Goal: Find specific page/section: Find specific page/section

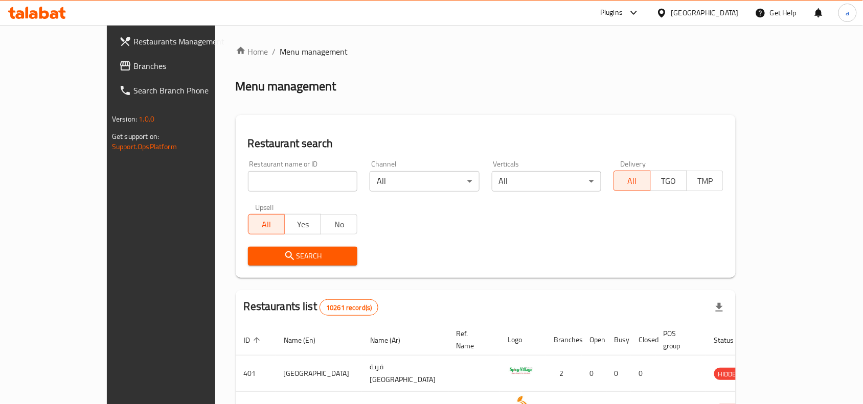
click at [727, 9] on div "Oman" at bounding box center [704, 12] width 67 height 11
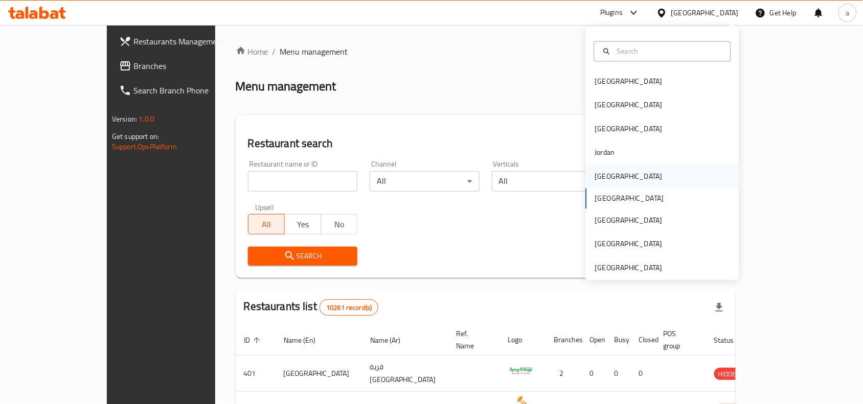
click at [609, 176] on div "[GEOGRAPHIC_DATA]" at bounding box center [629, 177] width 84 height 24
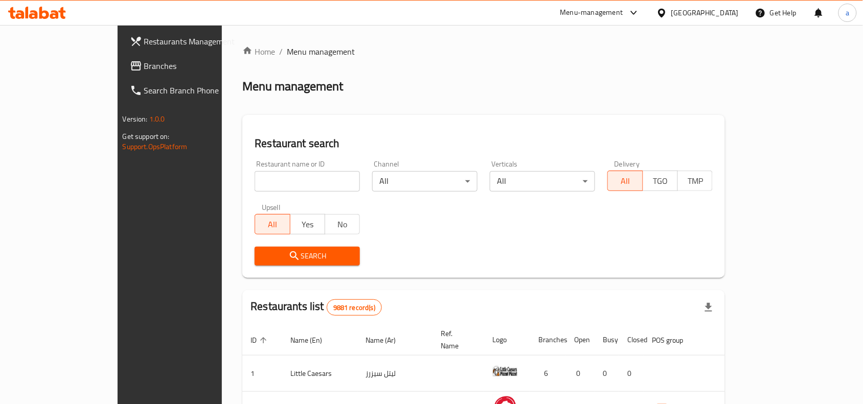
click at [122, 73] on link "Branches" at bounding box center [192, 66] width 140 height 25
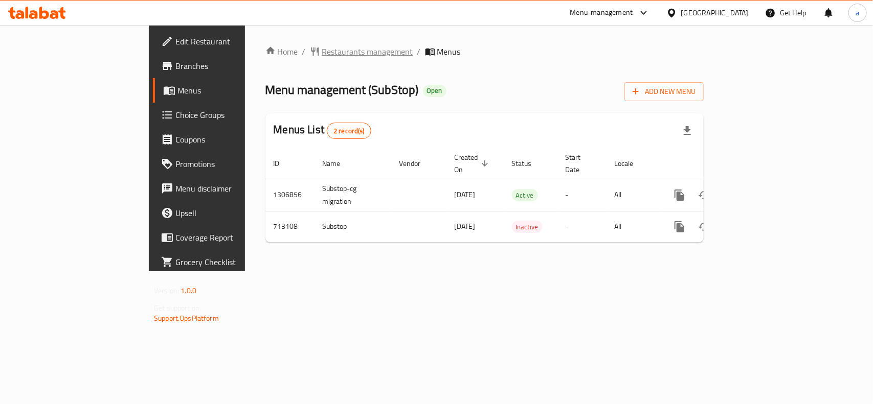
click at [322, 49] on span "Restaurants management" at bounding box center [367, 52] width 91 height 12
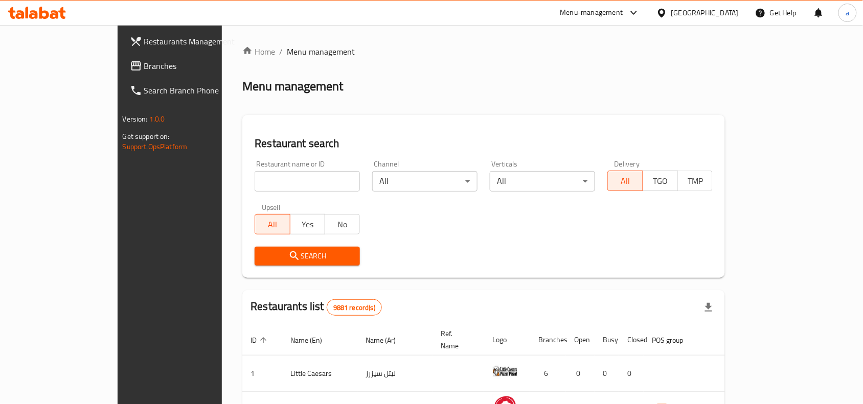
click at [255, 186] on input "search" at bounding box center [307, 181] width 105 height 20
paste input "645247"
type input "645247"
click button "Search" at bounding box center [307, 256] width 105 height 19
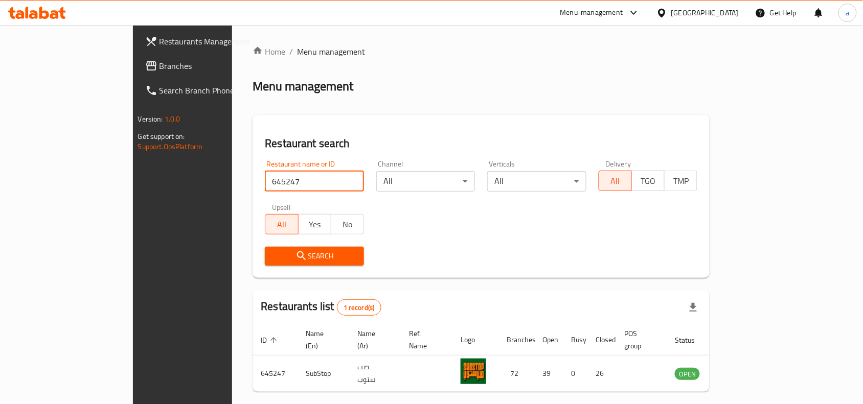
click at [721, 14] on div "[GEOGRAPHIC_DATA]" at bounding box center [704, 12] width 67 height 11
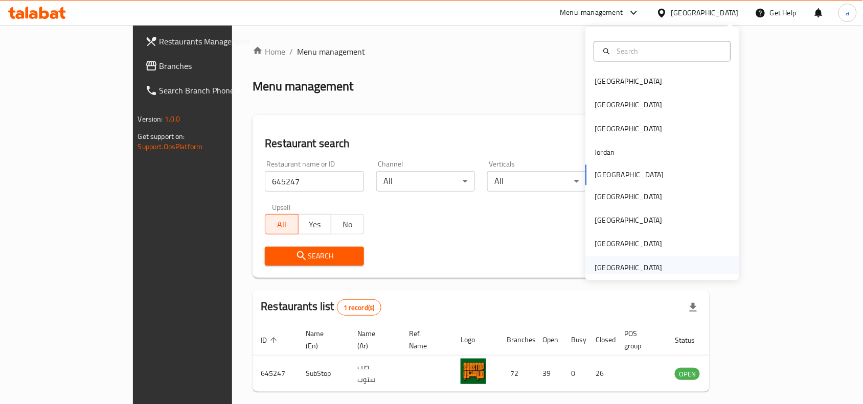
click at [627, 274] on div "United Arab Emirates" at bounding box center [628, 267] width 67 height 11
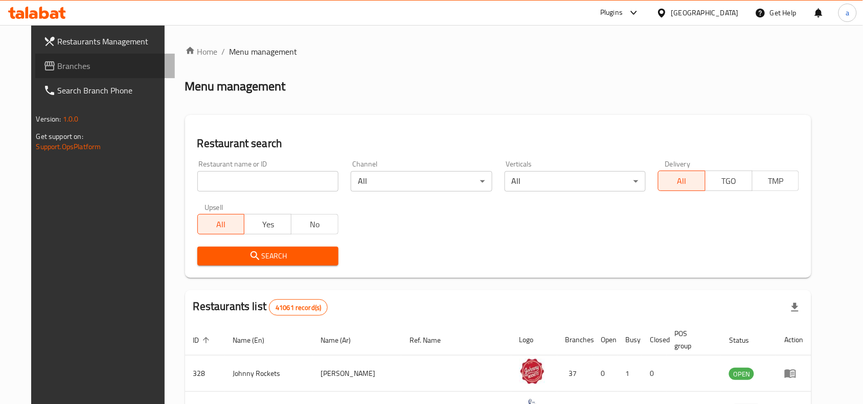
click at [108, 60] on span "Branches" at bounding box center [112, 66] width 109 height 12
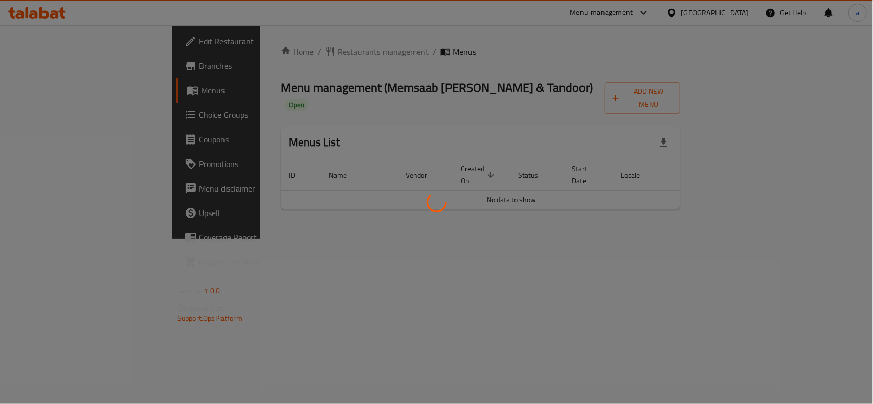
click at [276, 51] on div at bounding box center [436, 202] width 873 height 404
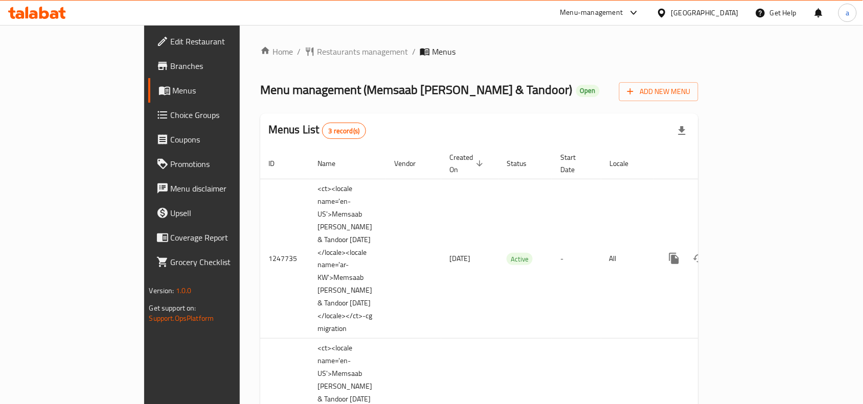
click at [317, 51] on span "Restaurants management" at bounding box center [362, 52] width 91 height 12
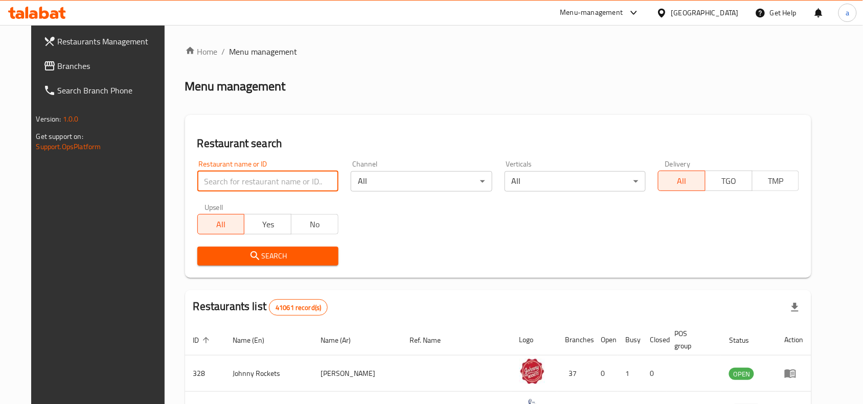
click at [239, 178] on input "search" at bounding box center [267, 181] width 141 height 20
paste input "7191"
type input "7191"
click button "Search" at bounding box center [267, 256] width 141 height 19
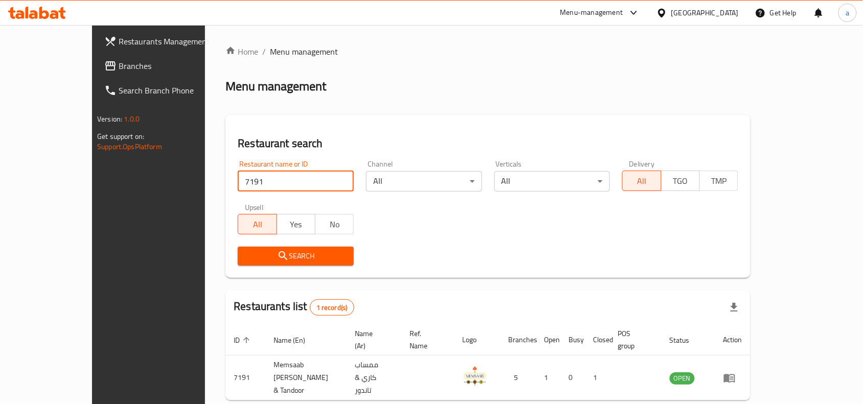
click at [658, 8] on icon at bounding box center [661, 13] width 11 height 11
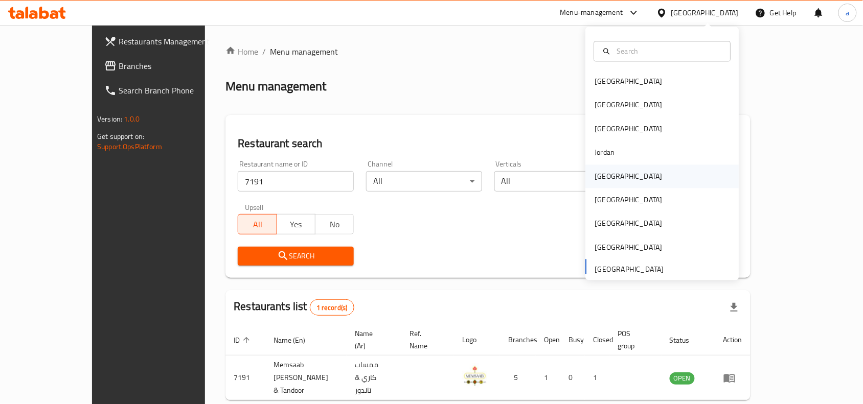
click at [615, 181] on div "[GEOGRAPHIC_DATA]" at bounding box center [629, 177] width 84 height 24
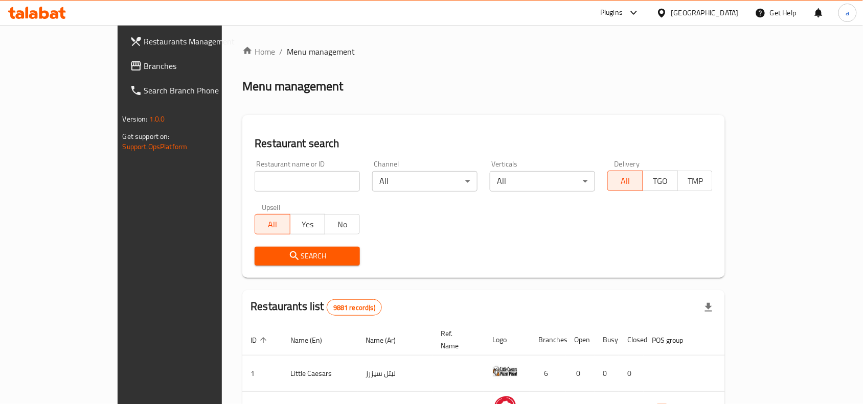
click at [144, 70] on span "Branches" at bounding box center [198, 66] width 109 height 12
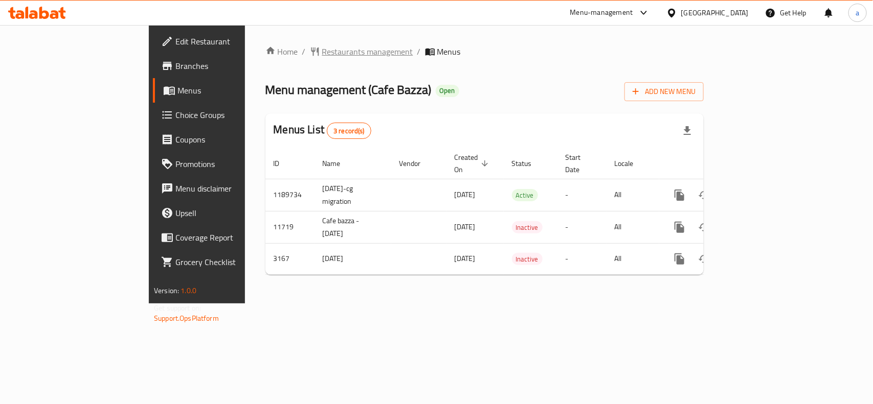
click at [322, 50] on span "Restaurants management" at bounding box center [367, 52] width 91 height 12
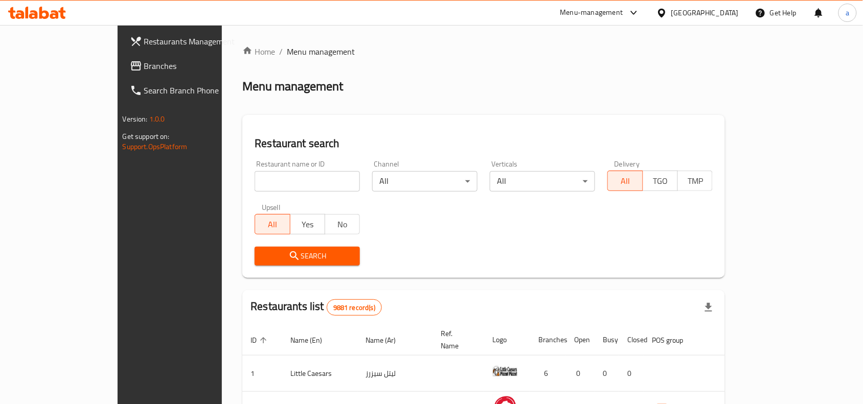
click at [255, 187] on input "search" at bounding box center [307, 181] width 105 height 20
paste input "2099"
type input "2099"
click button "Search" at bounding box center [307, 256] width 105 height 19
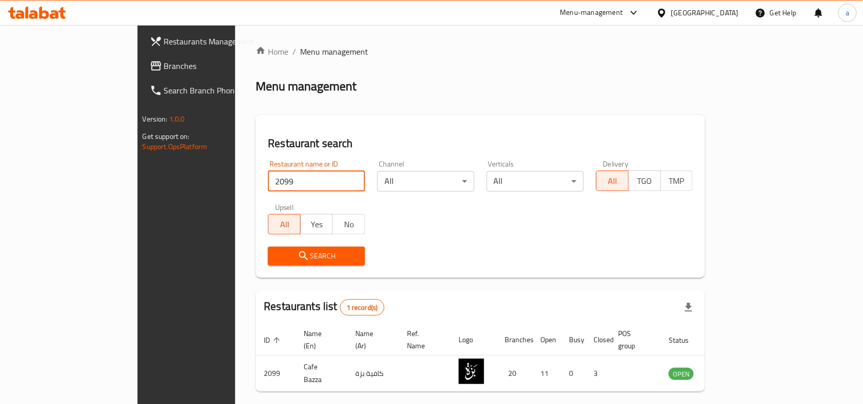
click at [164, 60] on span "Branches" at bounding box center [218, 66] width 109 height 12
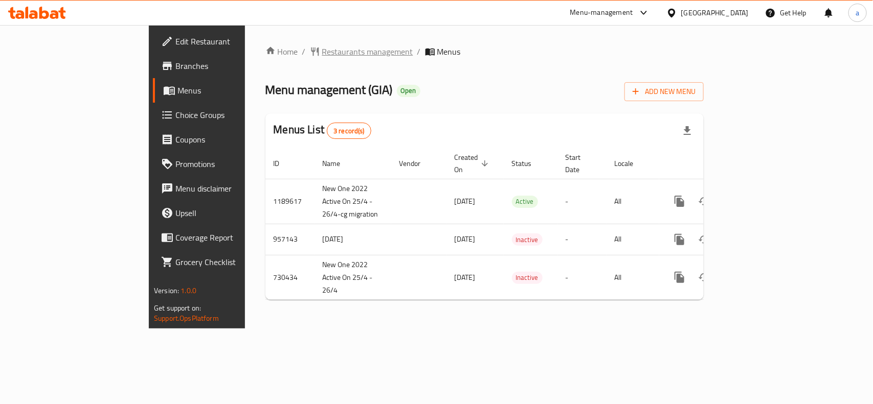
click at [322, 52] on span "Restaurants management" at bounding box center [367, 52] width 91 height 12
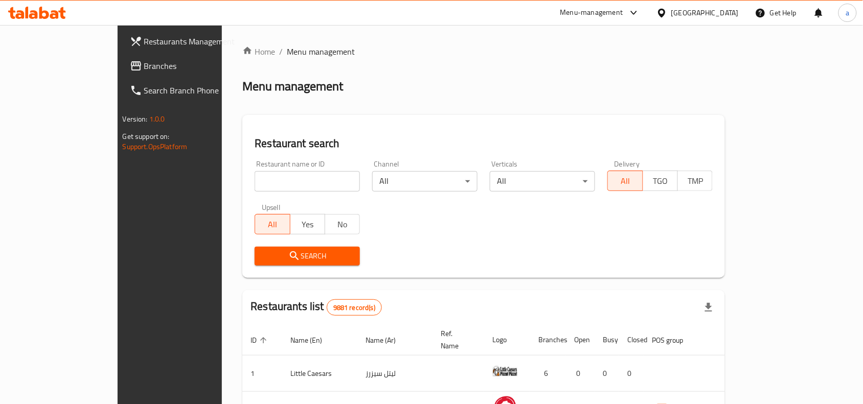
click at [255, 183] on input "search" at bounding box center [307, 181] width 105 height 20
paste input "23396"
type input "23396"
click button "Search" at bounding box center [307, 256] width 105 height 19
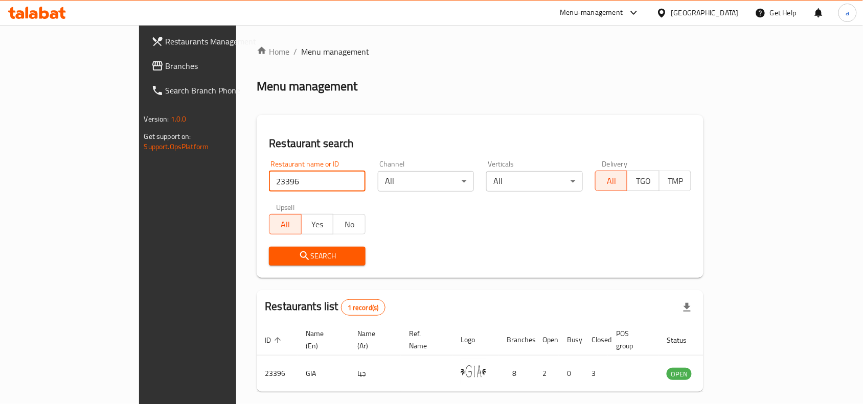
click at [166, 67] on span "Branches" at bounding box center [220, 66] width 109 height 12
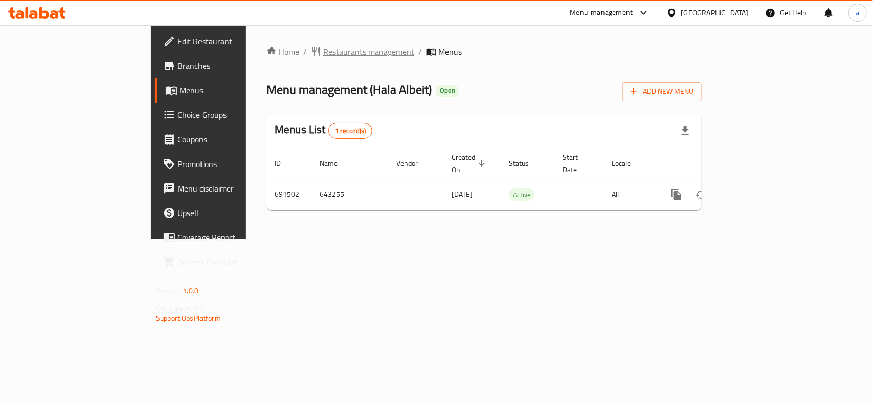
click at [323, 50] on span "Restaurants management" at bounding box center [368, 52] width 91 height 12
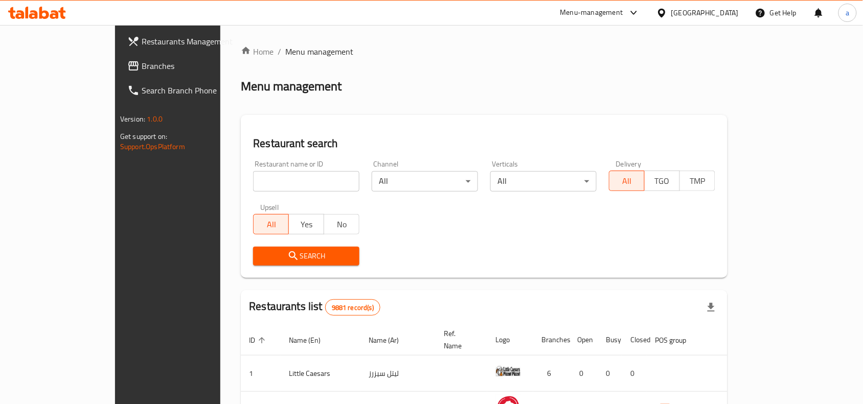
click at [253, 184] on input "search" at bounding box center [306, 181] width 106 height 20
paste input "643255"
type input "643255"
click button "Search" at bounding box center [306, 256] width 106 height 19
